Goal: Task Accomplishment & Management: Manage account settings

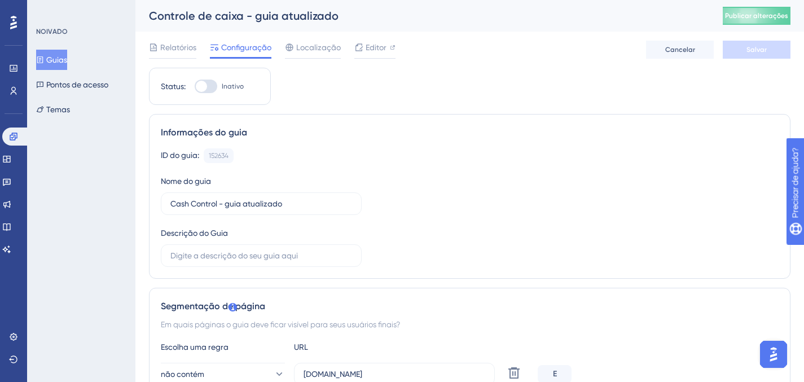
click at [214, 85] on div at bounding box center [206, 87] width 23 height 14
click at [195, 86] on input "Inativo" at bounding box center [194, 86] width 1 height 1
checkbox input "true"
click at [747, 61] on div "Relatórios Configuração Localização Editor [PERSON_NAME]" at bounding box center [470, 50] width 642 height 36
click at [755, 53] on font "Salvar" at bounding box center [757, 50] width 20 height 8
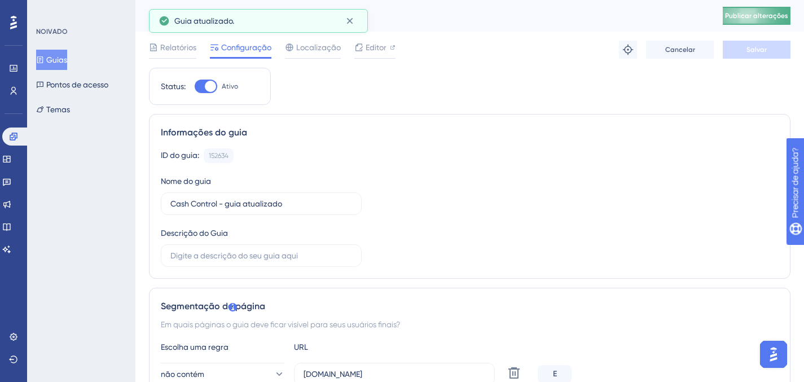
click at [761, 16] on font "Publicar alterações" at bounding box center [756, 16] width 63 height 8
click at [677, 134] on div "Informações do guia" at bounding box center [470, 133] width 618 height 14
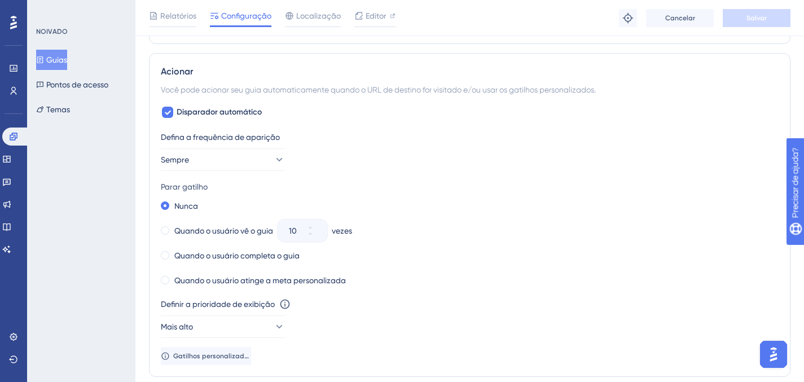
scroll to position [731, 0]
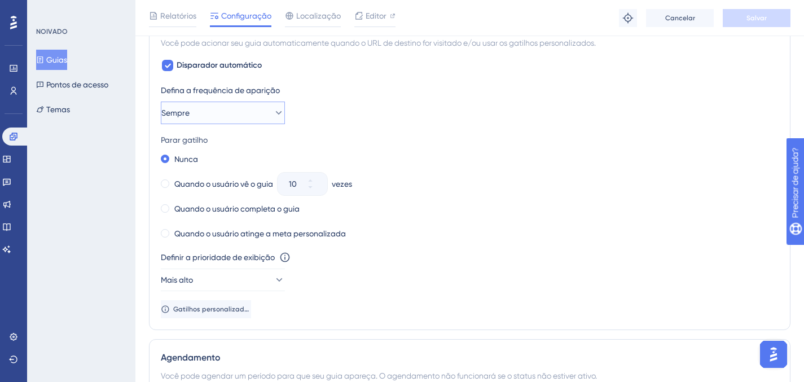
click at [261, 113] on button "Sempre" at bounding box center [223, 113] width 124 height 23
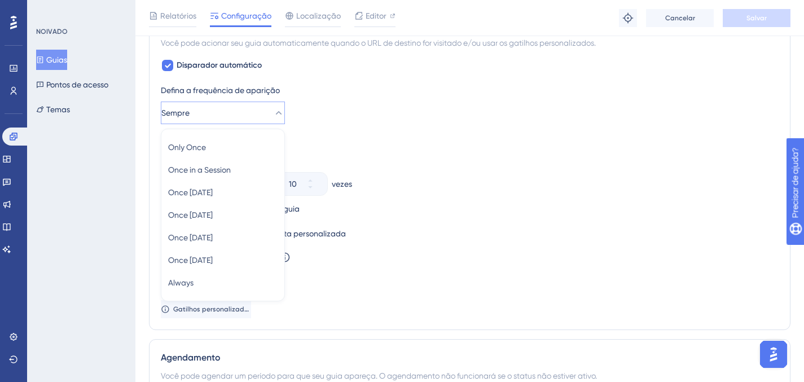
scroll to position [755, 0]
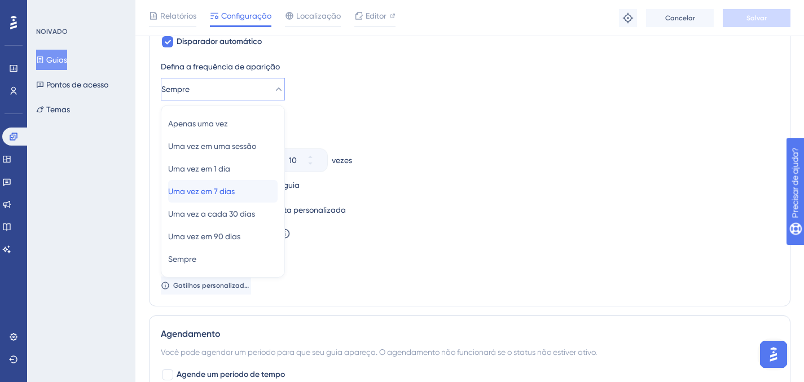
click at [225, 190] on font "Uma vez em 7 dias" at bounding box center [201, 191] width 67 height 9
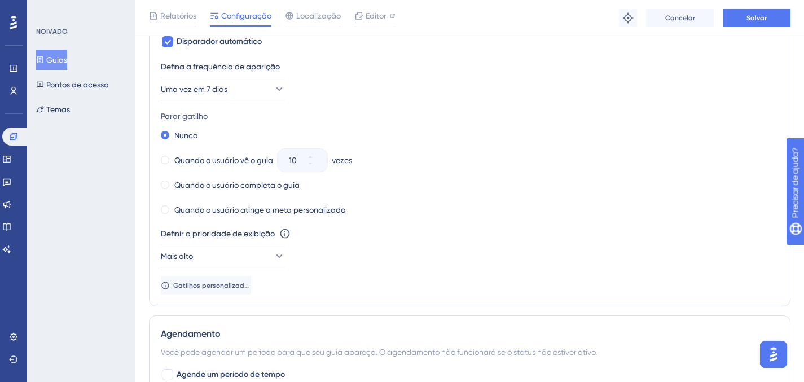
click at [454, 138] on div "Nunca" at bounding box center [470, 136] width 618 height 16
click at [168, 161] on span at bounding box center [165, 160] width 8 height 8
click at [173, 157] on input "radio" at bounding box center [173, 157] width 0 height 0
click at [324, 168] on button "10" at bounding box center [317, 165] width 20 height 11
click at [324, 168] on button "9" at bounding box center [317, 165] width 20 height 11
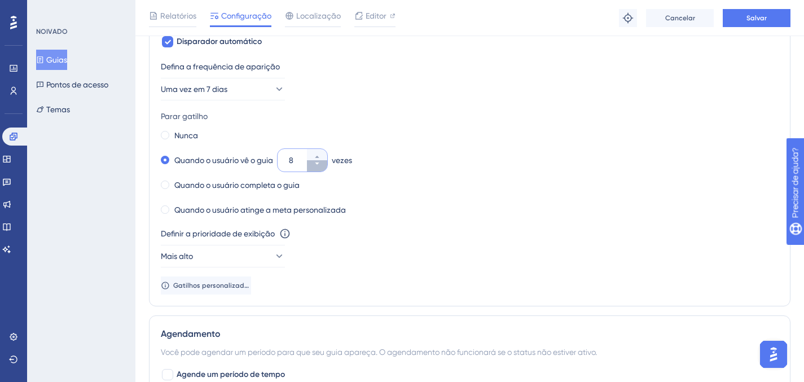
click at [324, 168] on button "8" at bounding box center [317, 165] width 20 height 11
click at [324, 168] on button "7" at bounding box center [317, 165] width 20 height 11
click at [324, 168] on button "6" at bounding box center [317, 165] width 20 height 11
click at [324, 168] on button "5" at bounding box center [317, 165] width 20 height 11
click at [324, 168] on button "4" at bounding box center [317, 165] width 20 height 11
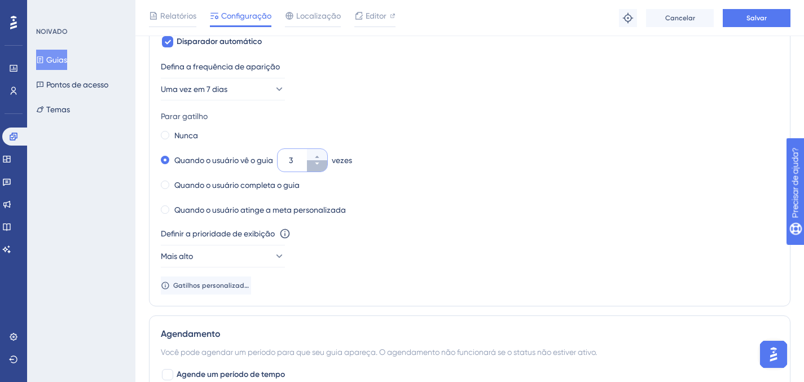
click at [324, 168] on button "3" at bounding box center [317, 165] width 20 height 11
click at [324, 168] on button "2" at bounding box center [317, 165] width 20 height 11
type input "1"
click at [373, 176] on div "Nunca Quando o usuário vê o guia 1 vezes Quando o usuário completa o guia Quand…" at bounding box center [470, 173] width 618 height 90
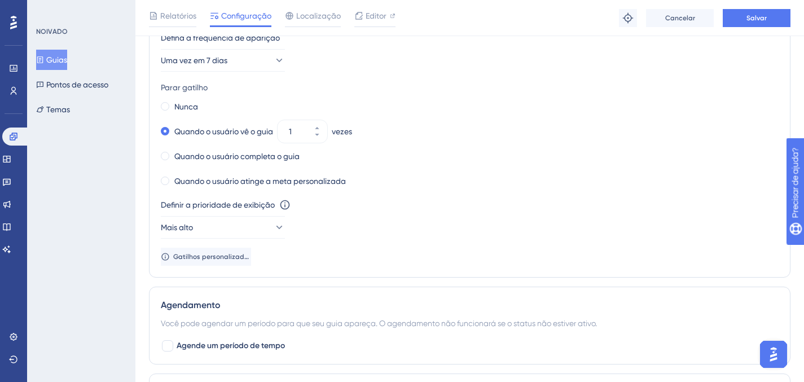
scroll to position [783, 0]
click at [729, 12] on button "Salvar" at bounding box center [757, 18] width 68 height 18
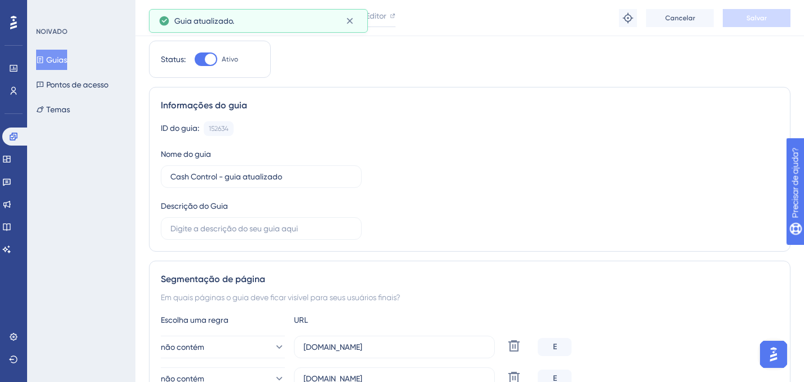
scroll to position [0, 0]
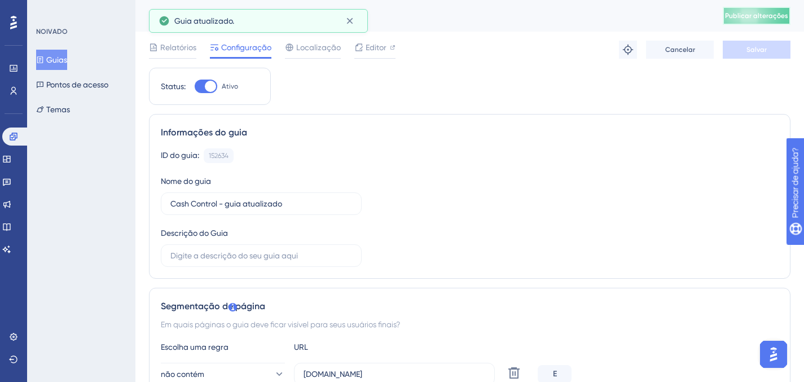
click at [764, 14] on font "Publicar alterações" at bounding box center [756, 16] width 63 height 8
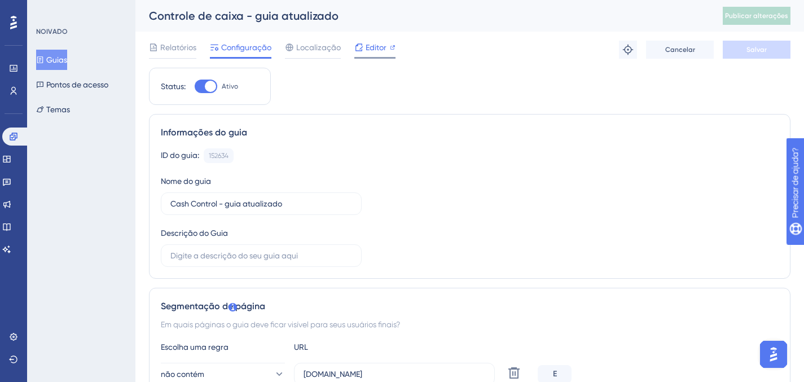
click at [366, 47] on font "Editor" at bounding box center [376, 47] width 21 height 9
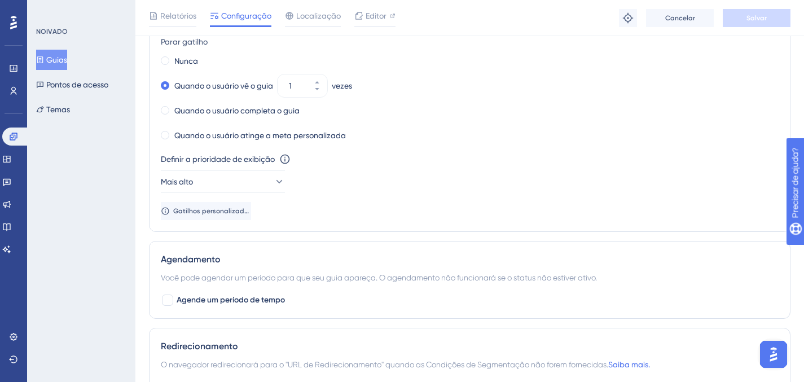
scroll to position [845, 0]
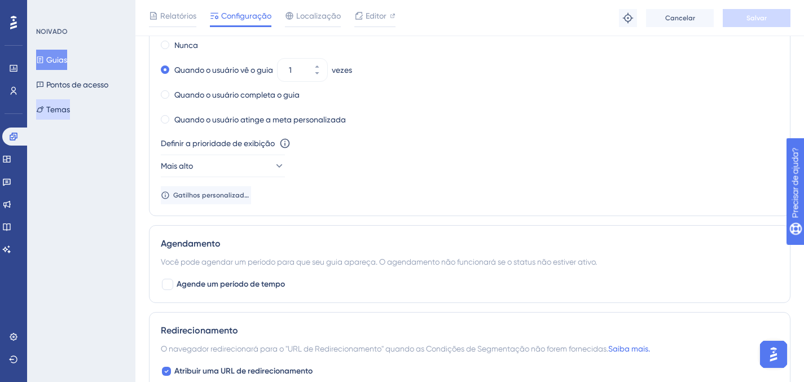
click at [68, 107] on font "Temas" at bounding box center [58, 109] width 24 height 9
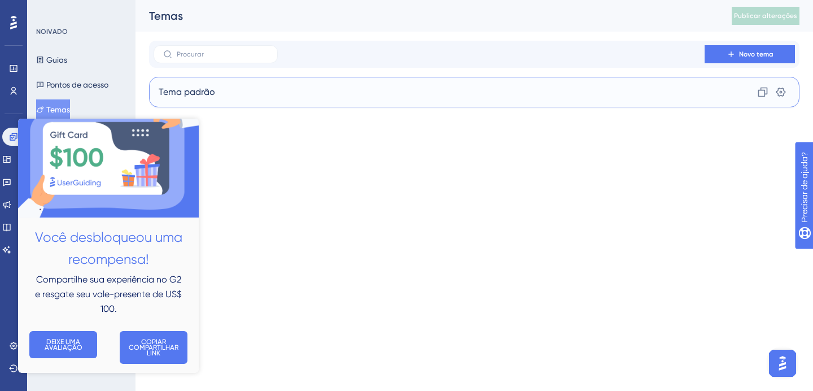
click at [224, 87] on div "Tema padrão Clone Configurações" at bounding box center [474, 92] width 650 height 30
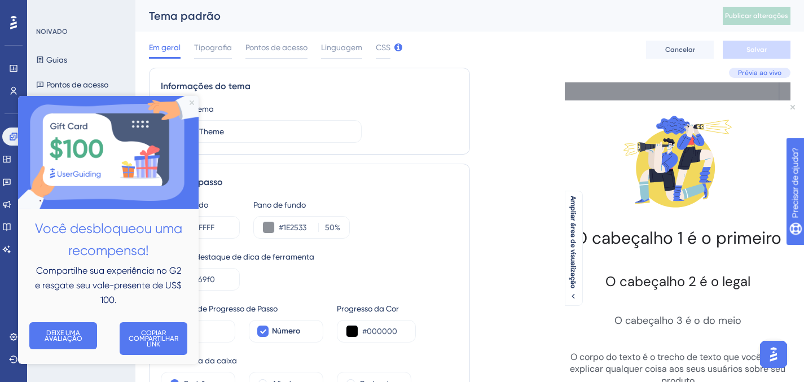
click at [190, 102] on icon "Fechar visualização" at bounding box center [192, 102] width 5 height 5
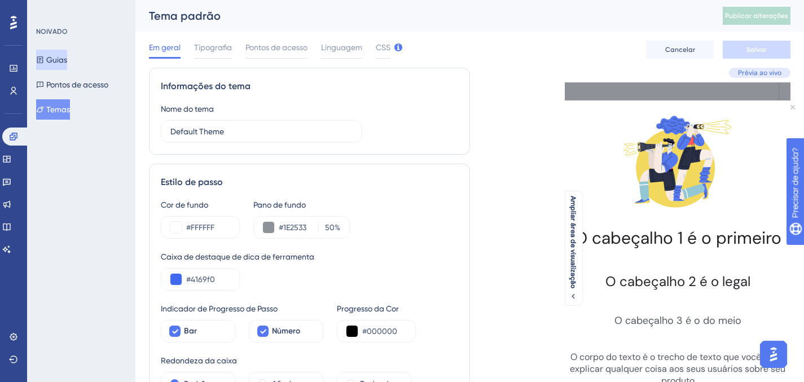
click at [65, 60] on font "Guias" at bounding box center [56, 59] width 21 height 9
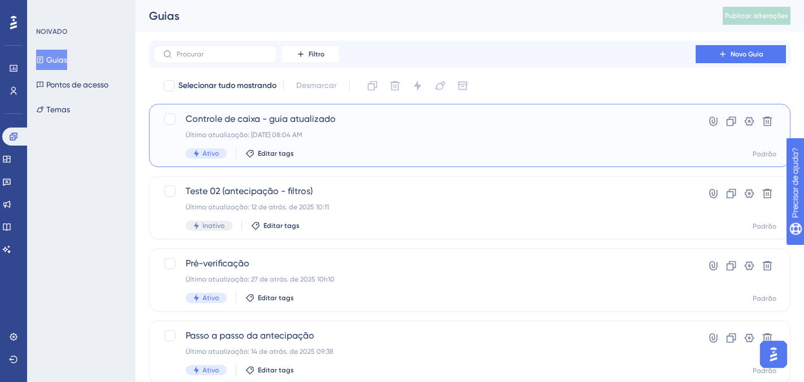
click at [379, 119] on span "Controle de caixa - guia atualizado" at bounding box center [425, 119] width 478 height 14
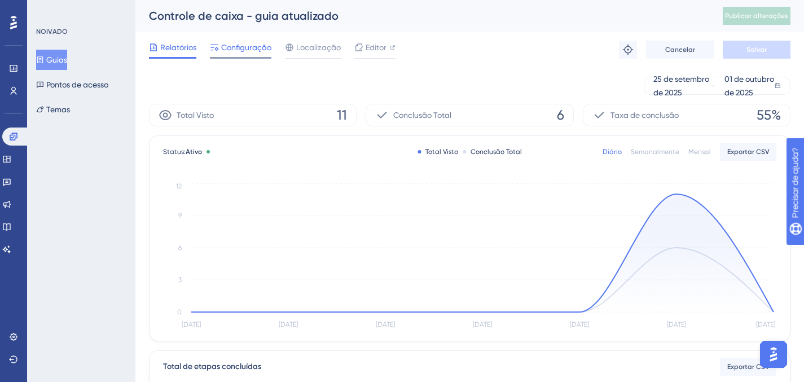
click at [231, 46] on font "Configuração" at bounding box center [246, 47] width 50 height 9
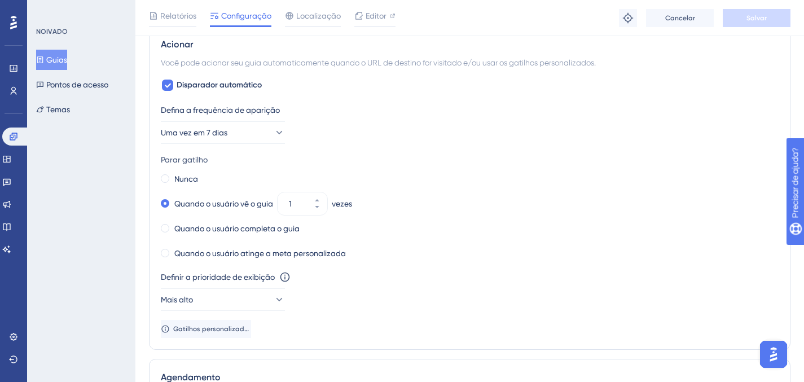
scroll to position [712, 0]
click at [273, 134] on icon at bounding box center [278, 131] width 11 height 11
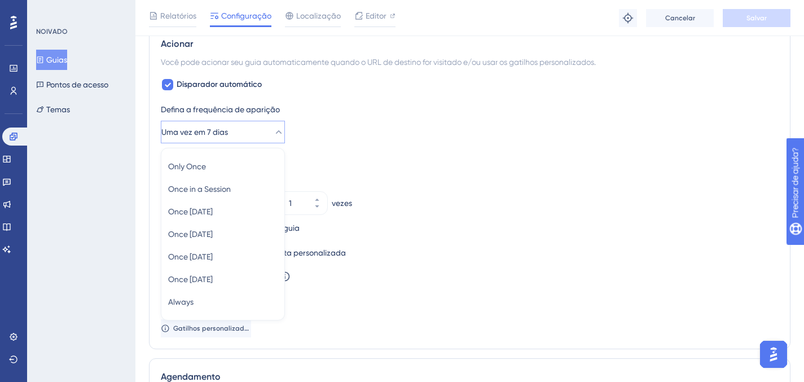
scroll to position [755, 0]
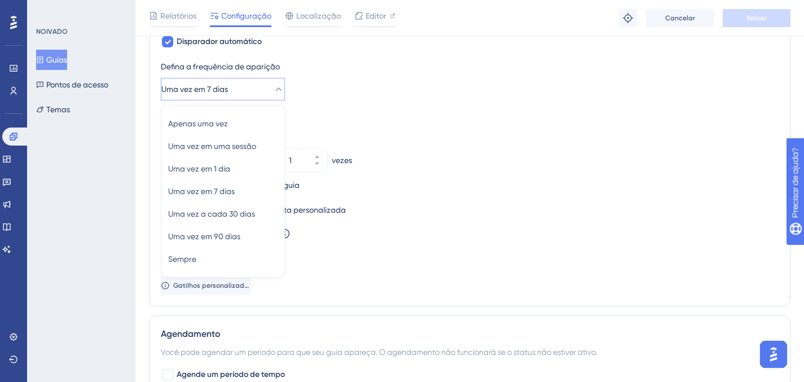
click at [331, 126] on div "Parar gatilho Nunca Quando o usuário vê o guia 1 vezes Quando o usuário complet…" at bounding box center [470, 163] width 618 height 108
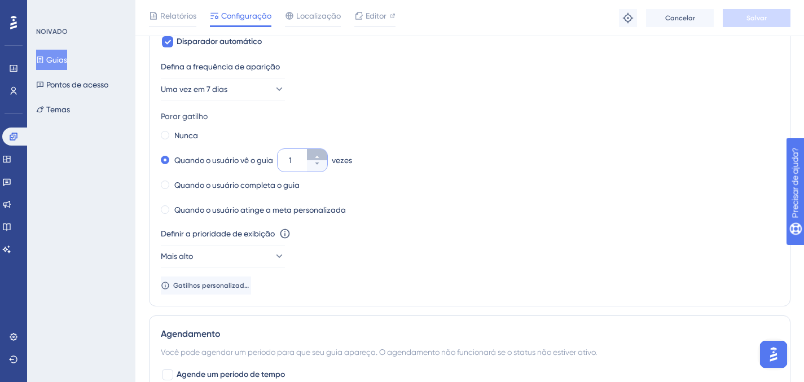
click at [317, 155] on icon at bounding box center [317, 157] width 7 height 7
type input "2"
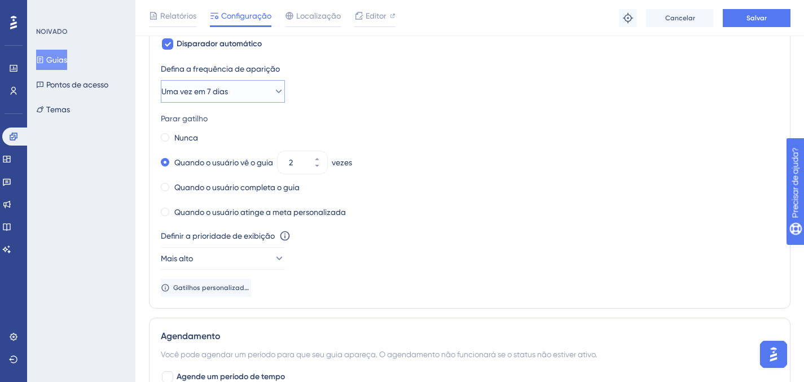
click at [273, 94] on icon at bounding box center [278, 91] width 11 height 11
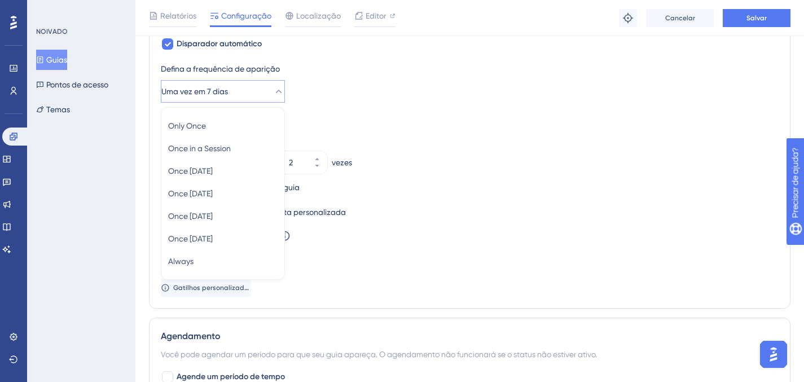
scroll to position [755, 0]
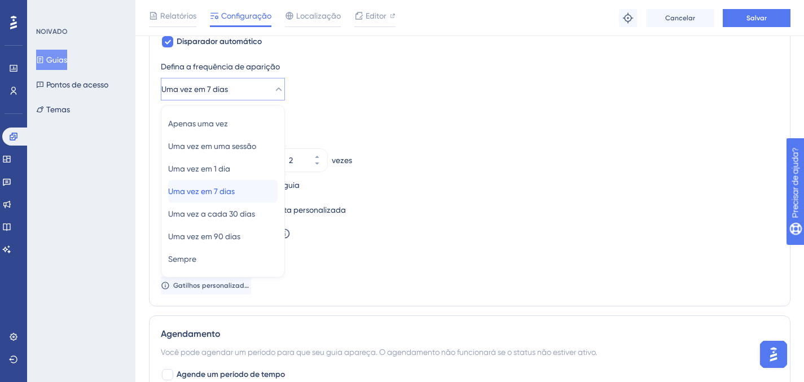
click at [246, 194] on div "Uma vez em 7 dias Uma vez em 7 dias" at bounding box center [222, 191] width 109 height 23
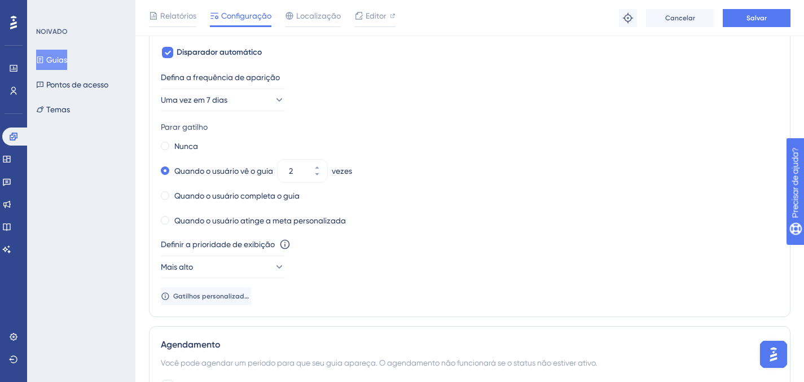
scroll to position [743, 0]
click at [768, 14] on button "Salvar" at bounding box center [757, 18] width 68 height 18
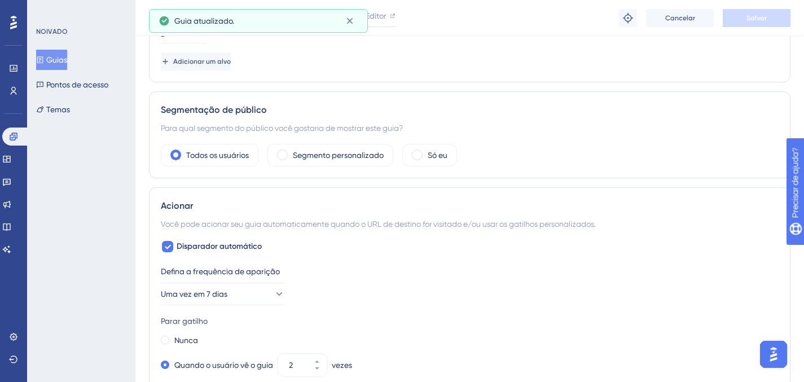
scroll to position [0, 0]
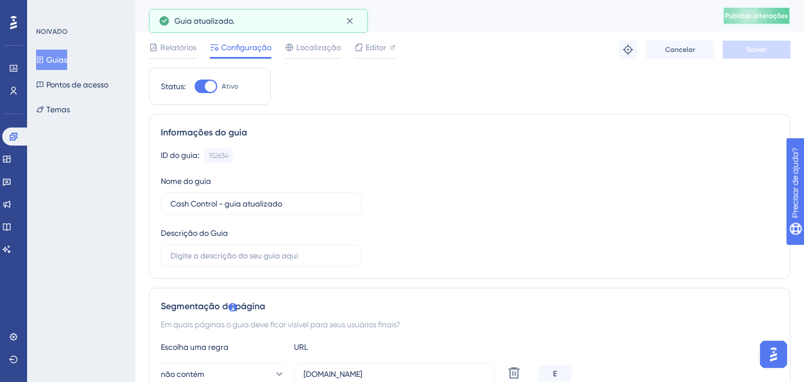
click at [738, 21] on button "Publicar alterações" at bounding box center [757, 16] width 68 height 18
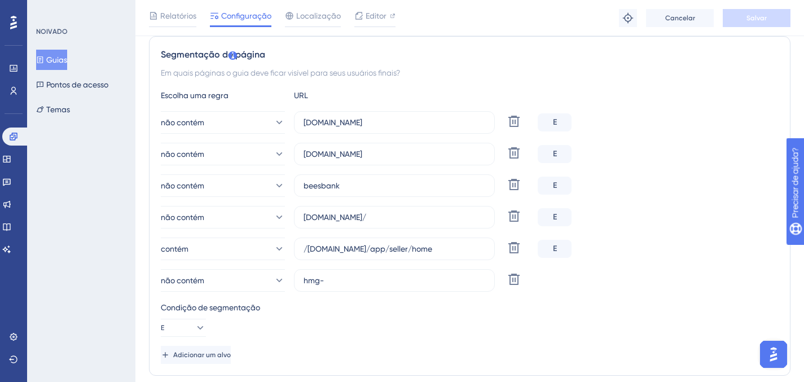
scroll to position [245, 0]
